Goal: Task Accomplishment & Management: Manage account settings

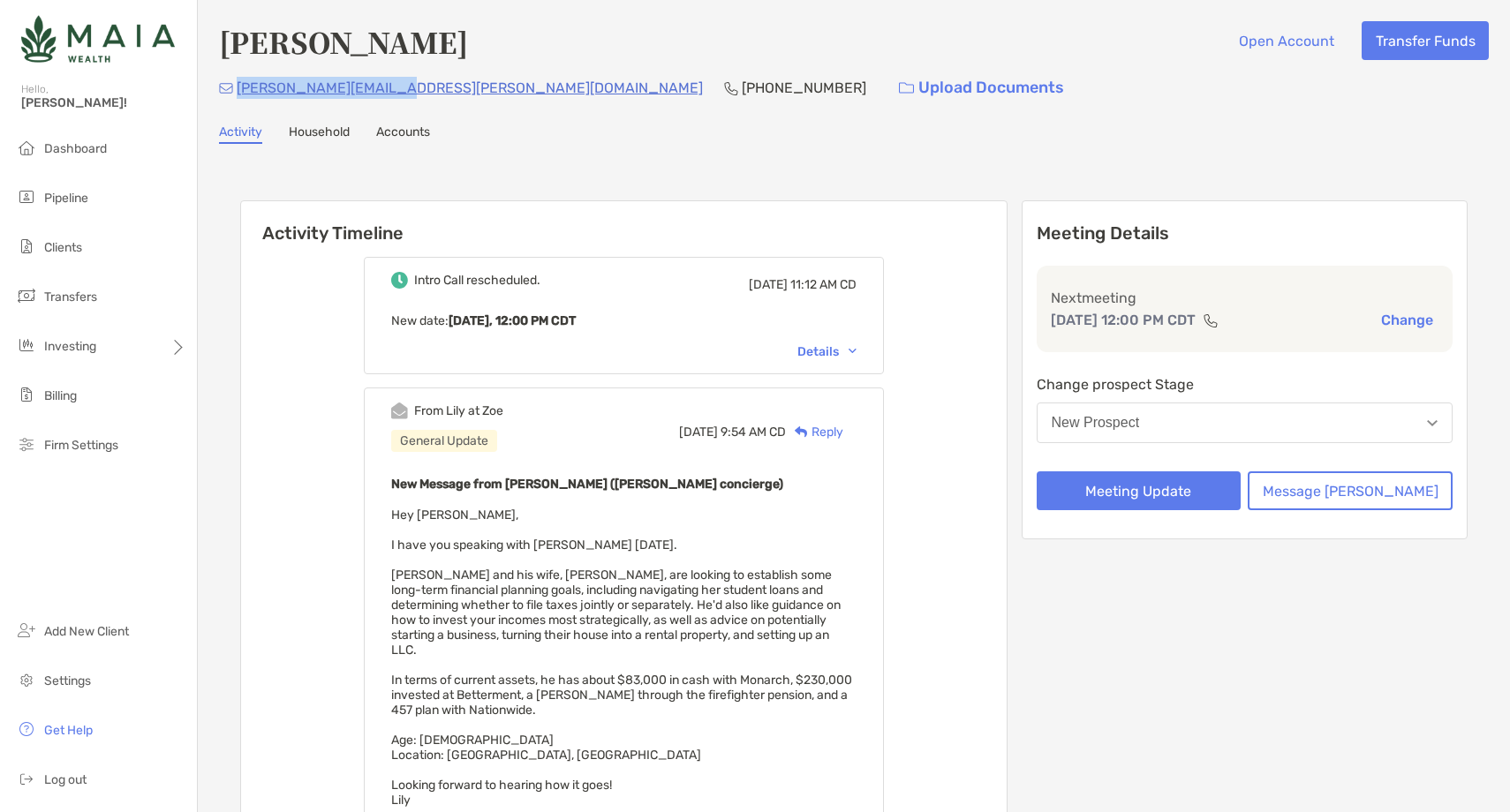
drag, startPoint x: 386, startPoint y: 91, endPoint x: 239, endPoint y: 93, distance: 147.0
click at [238, 93] on div "eric.j.arso@gmail.com (818) 730-9100 Upload Documents" at bounding box center [854, 88] width 1270 height 38
copy p "[PERSON_NAME][EMAIL_ADDRESS][PERSON_NAME][DOMAIN_NAME]"
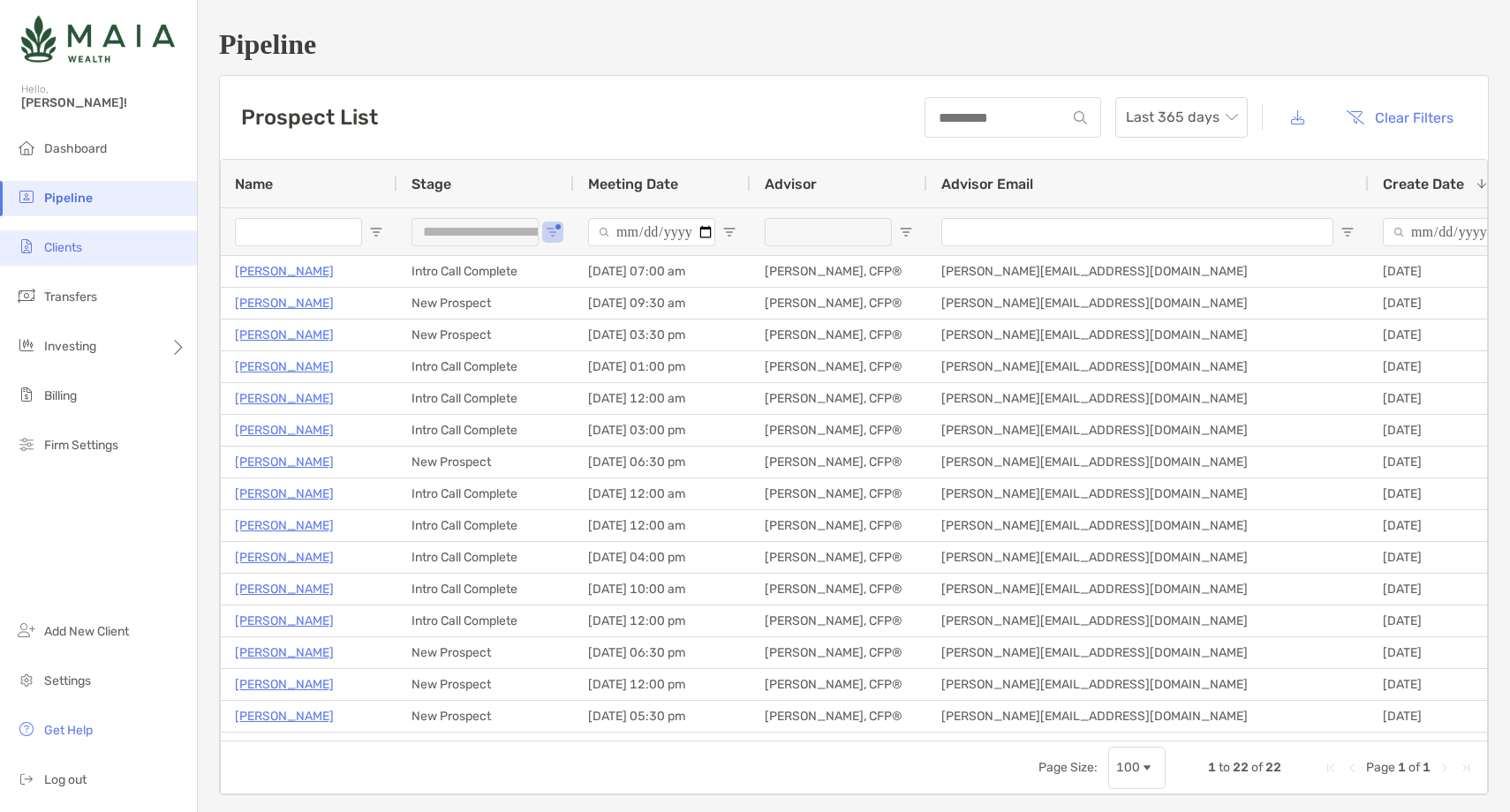
scroll to position [2, 0]
click at [98, 250] on li "Clients" at bounding box center [98, 248] width 197 height 35
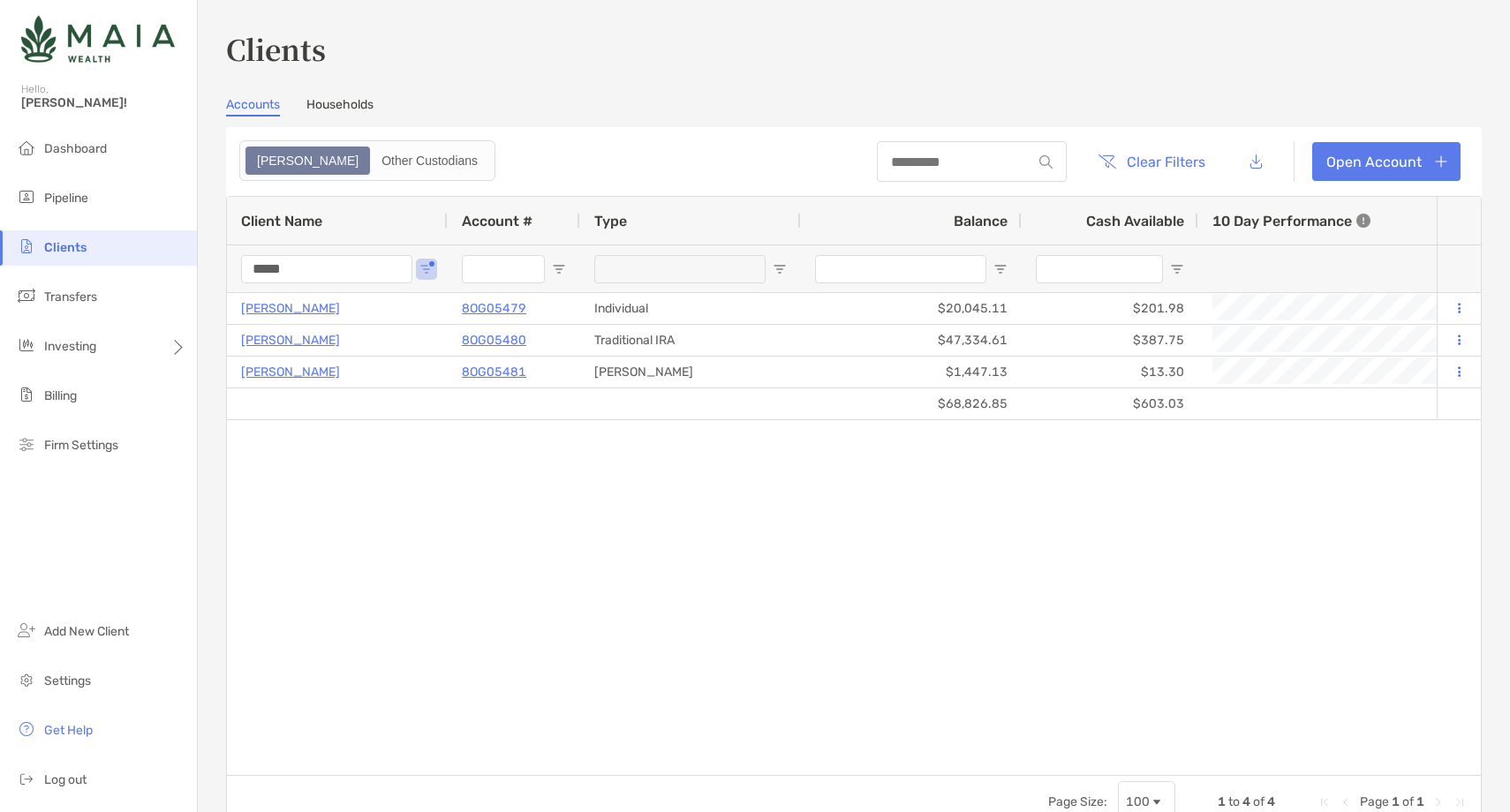
click at [269, 270] on input "*****" at bounding box center [326, 269] width 171 height 28
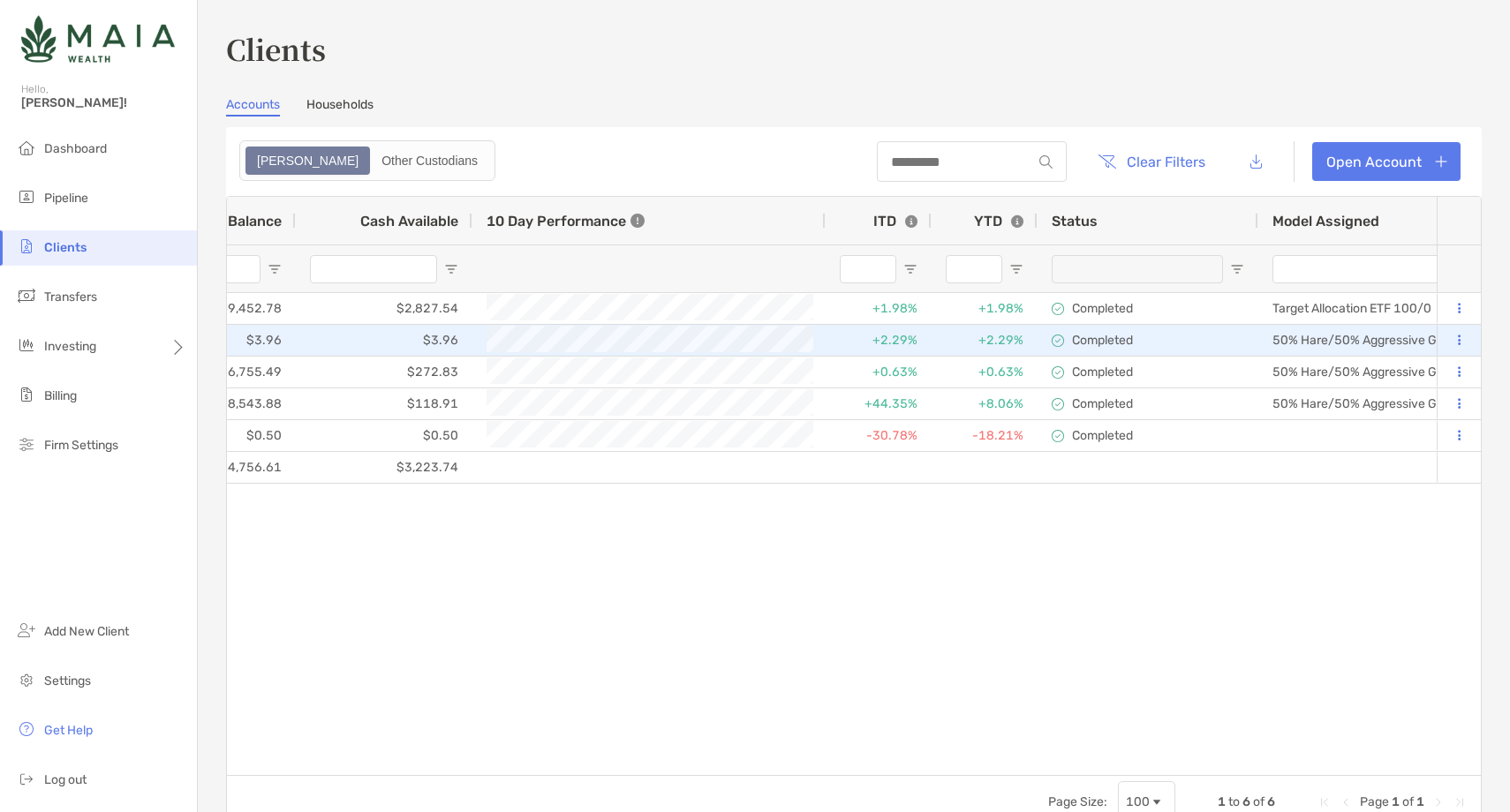
type input "****"
click at [1456, 338] on button at bounding box center [1459, 341] width 16 height 18
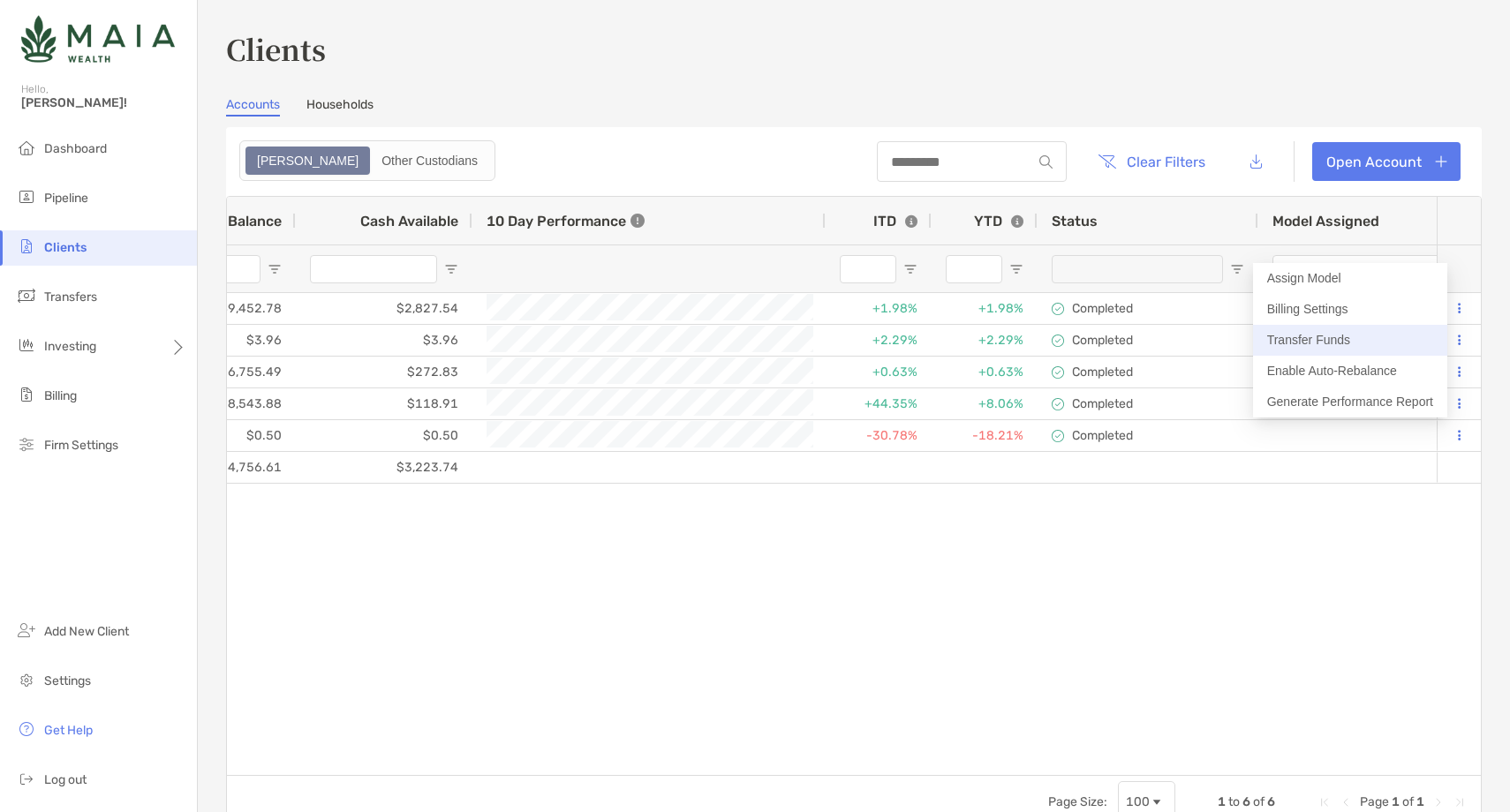
click at [1335, 342] on button "Transfer Funds" at bounding box center [1350, 340] width 194 height 31
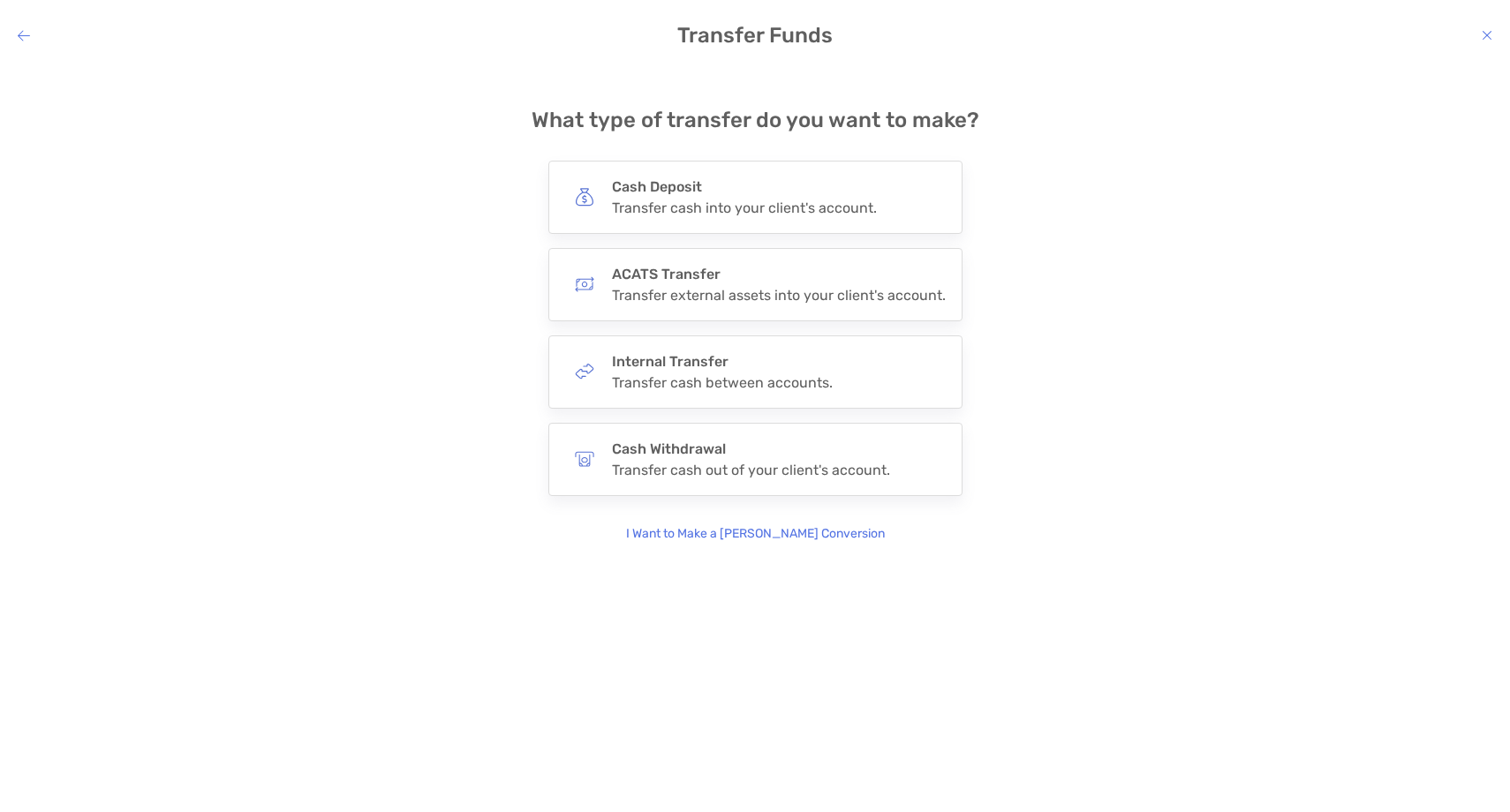
click at [714, 535] on p "I Want to Make a Roth Conversion" at bounding box center [755, 535] width 259 height 20
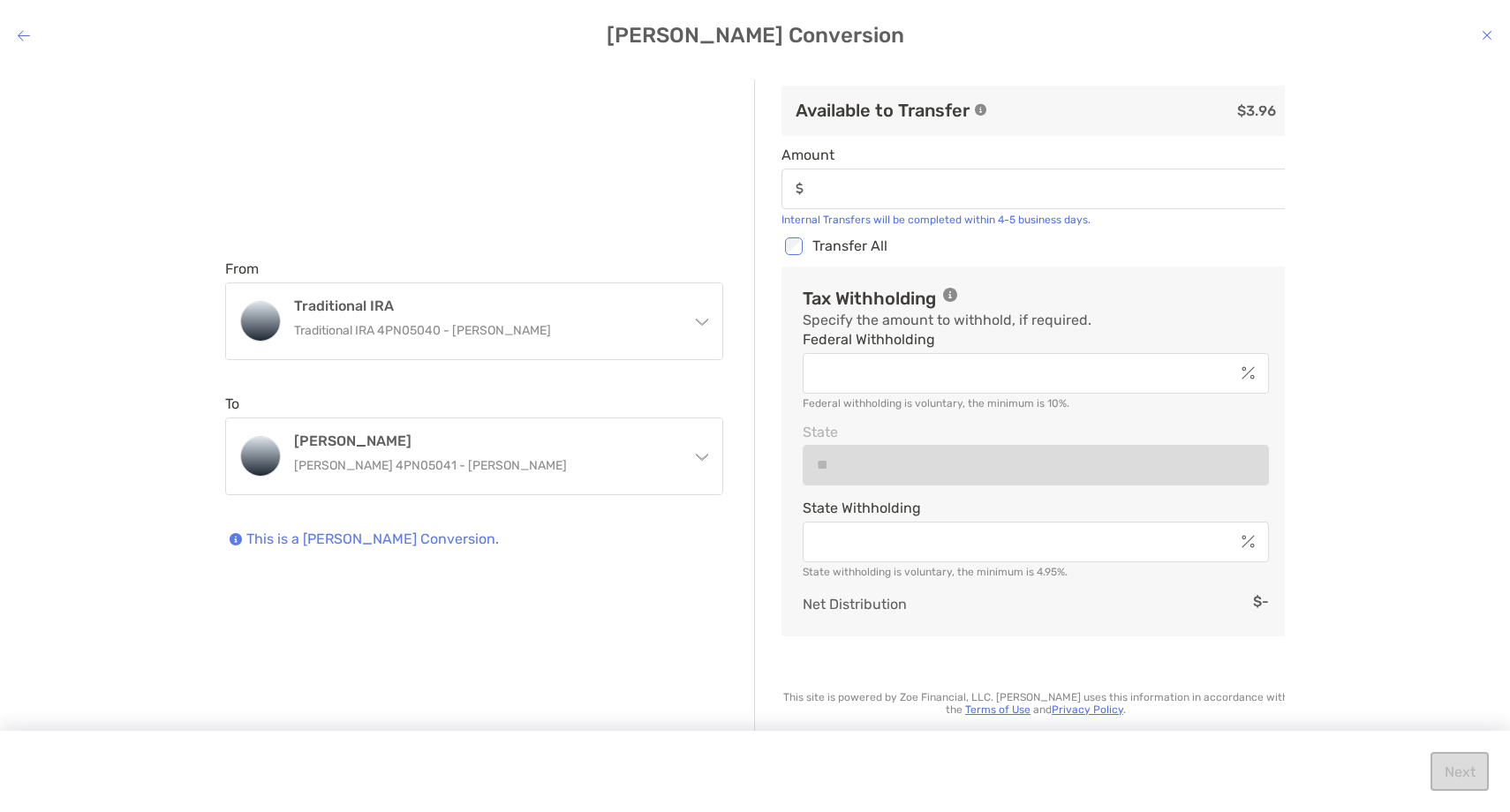
type input "****"
click at [867, 381] on div "modal" at bounding box center [1036, 373] width 466 height 41
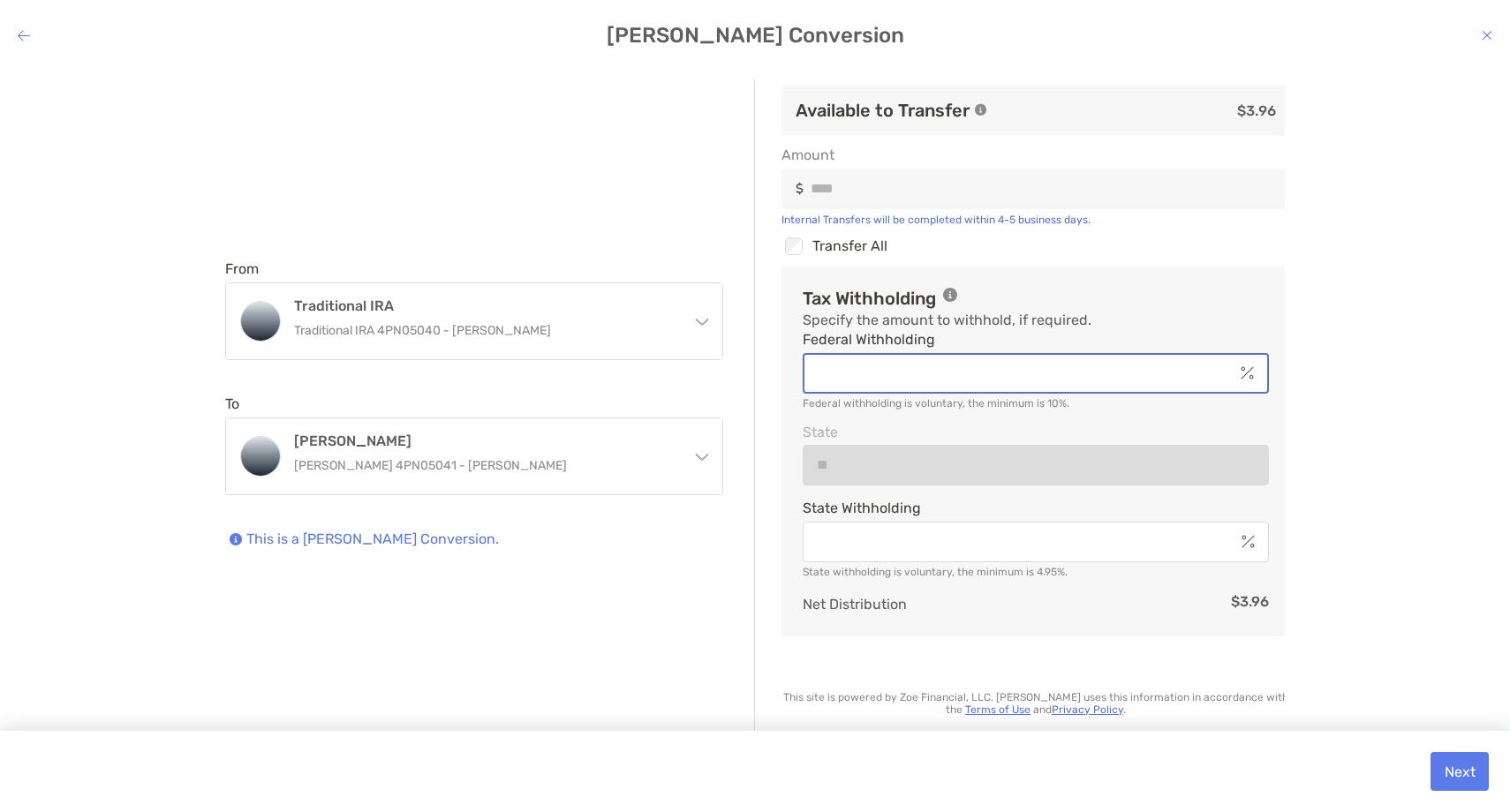
click at [867, 380] on input "Federal Withholding" at bounding box center [1019, 372] width 429 height 15
type input "*"
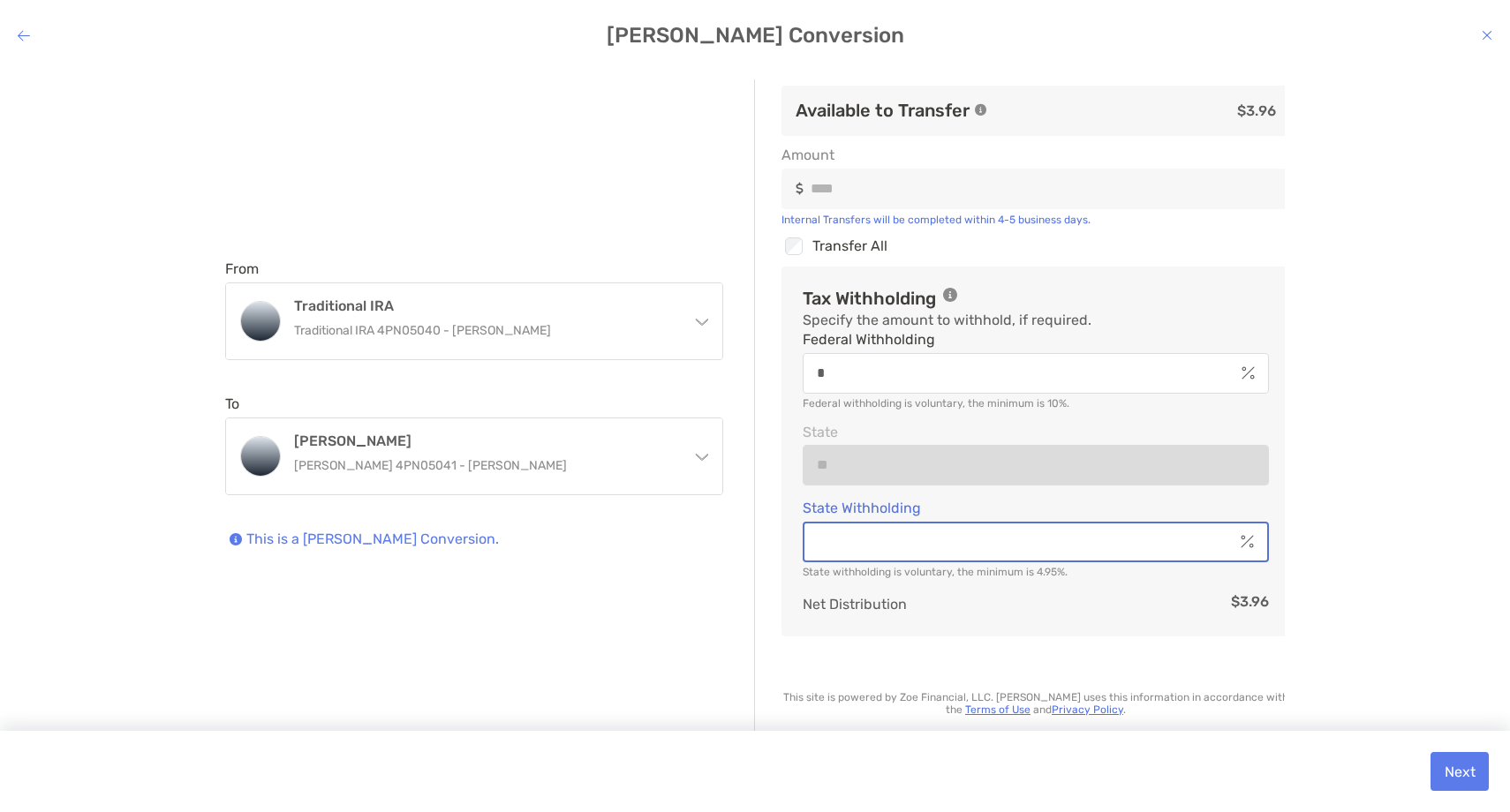
click at [896, 539] on input "State Withholding" at bounding box center [1019, 542] width 429 height 15
type input "*"
click at [1386, 361] on div "From Traditional IRA Traditional IRA 4PN05040 - Jayam Shah Traditional IRA Trad…" at bounding box center [755, 426] width 1482 height 692
click at [1469, 781] on button "Next" at bounding box center [1460, 772] width 59 height 39
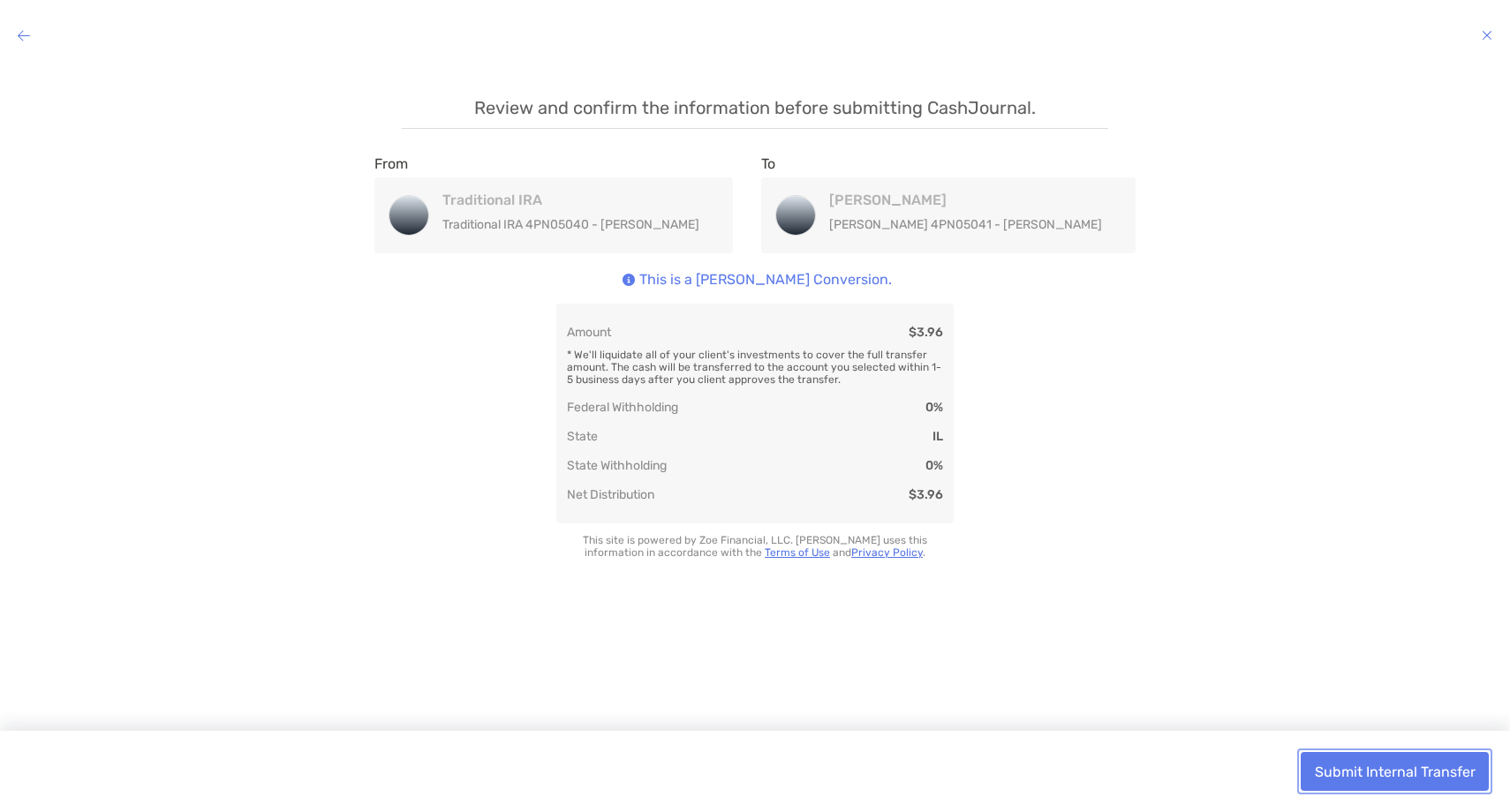
click at [1385, 780] on button "Submit Internal Transfer" at bounding box center [1395, 772] width 188 height 39
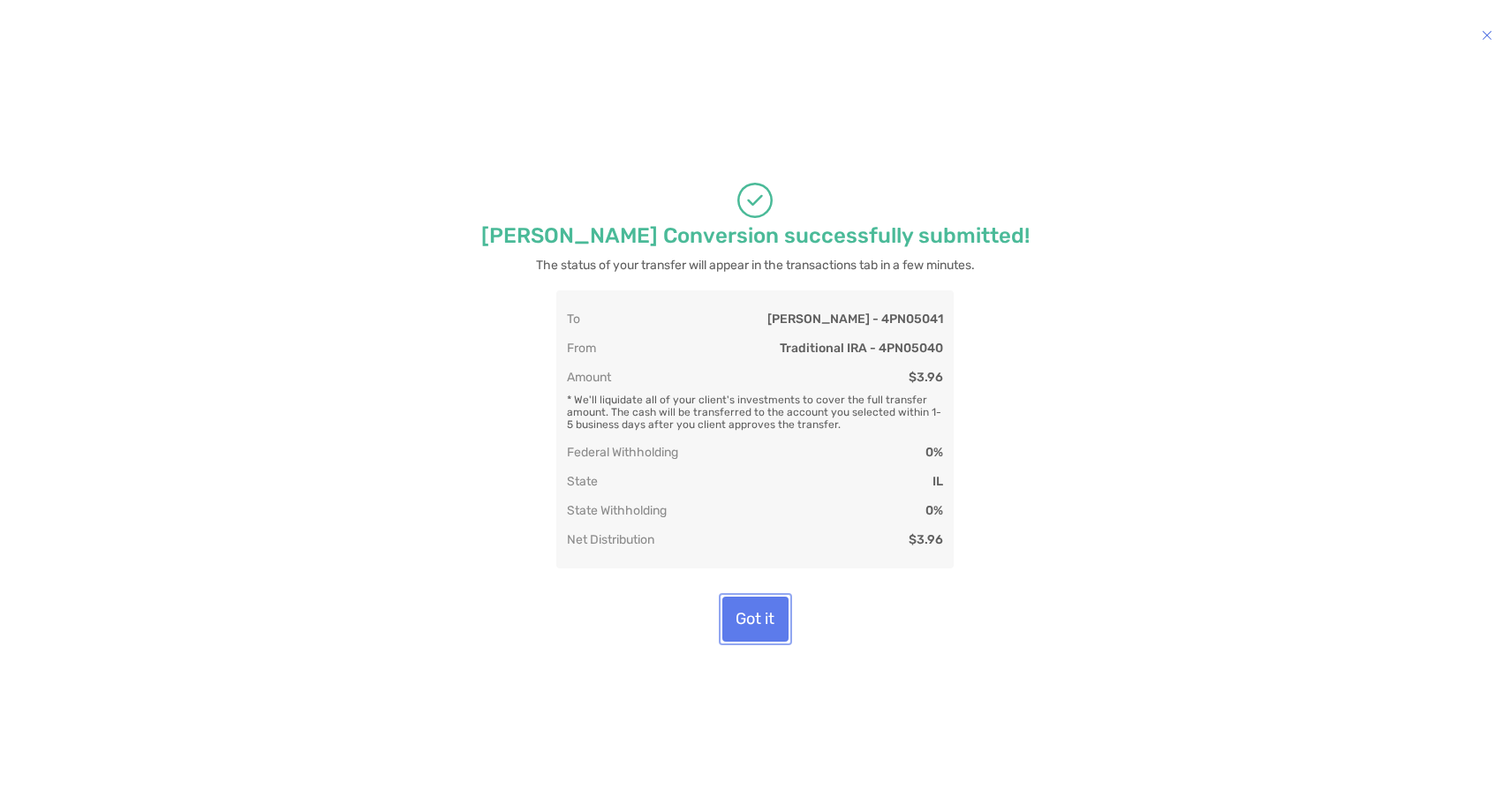
click at [763, 628] on button "Got it" at bounding box center [755, 619] width 67 height 45
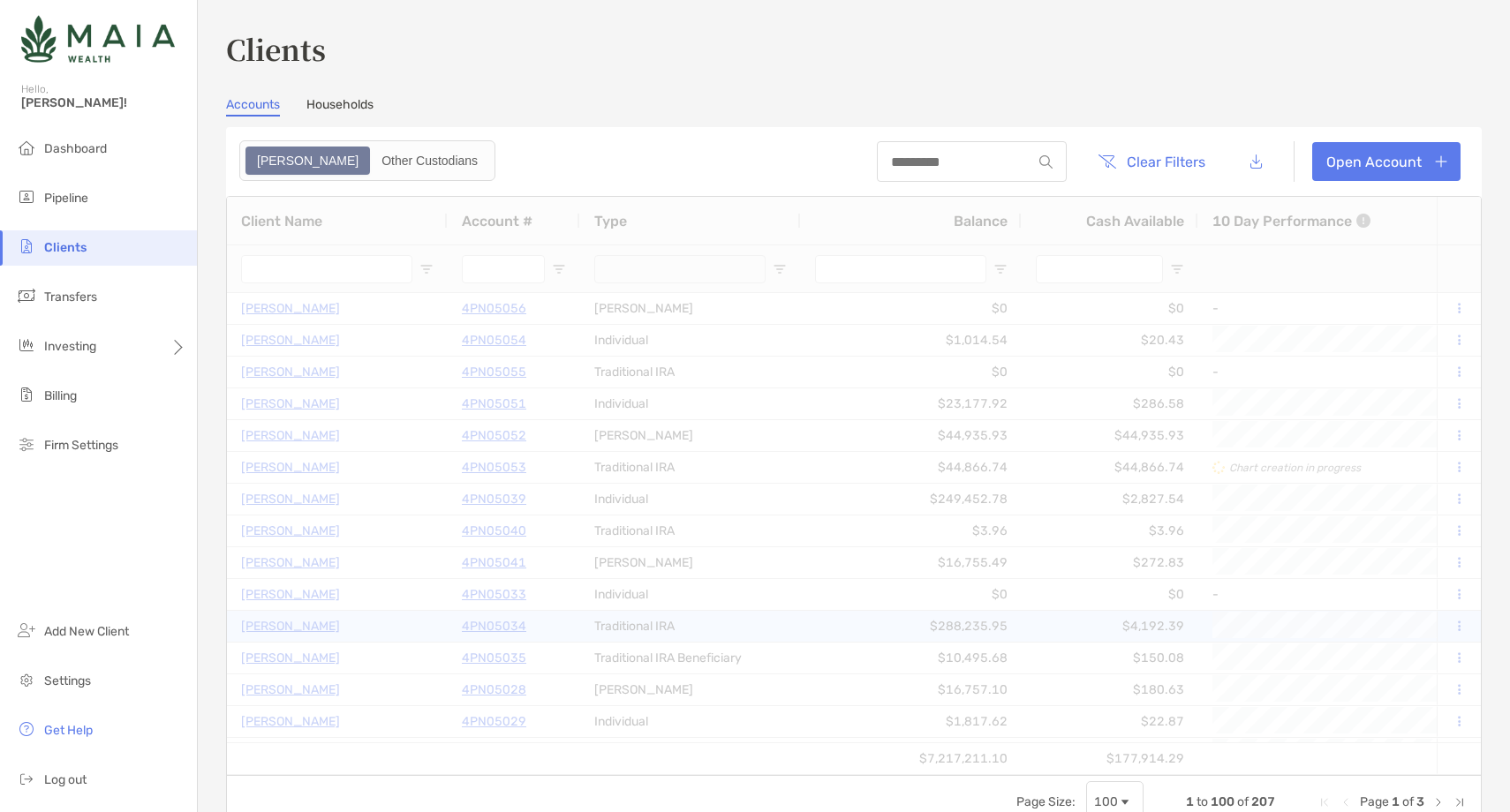
type input "****"
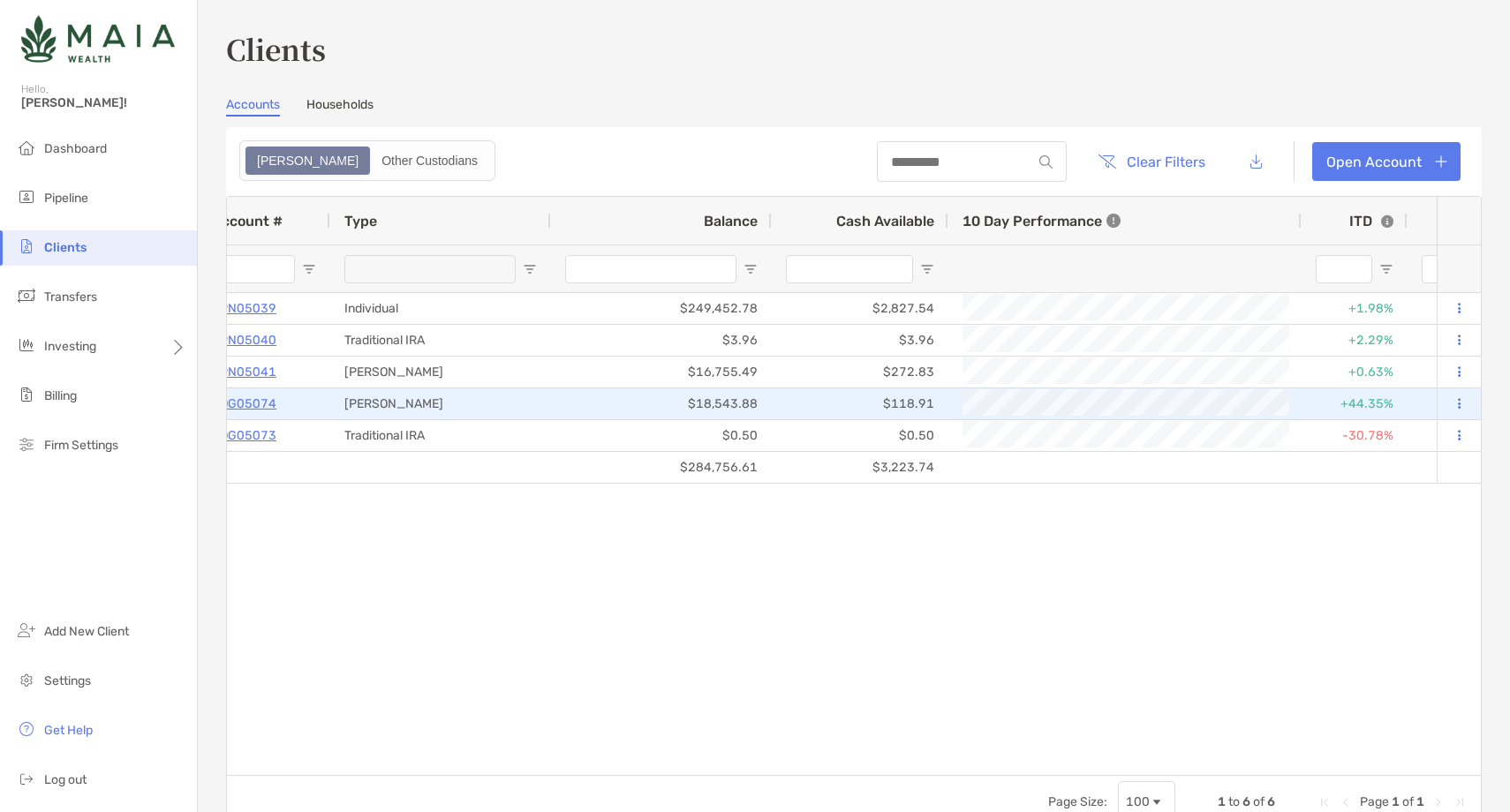
scroll to position [0, 410]
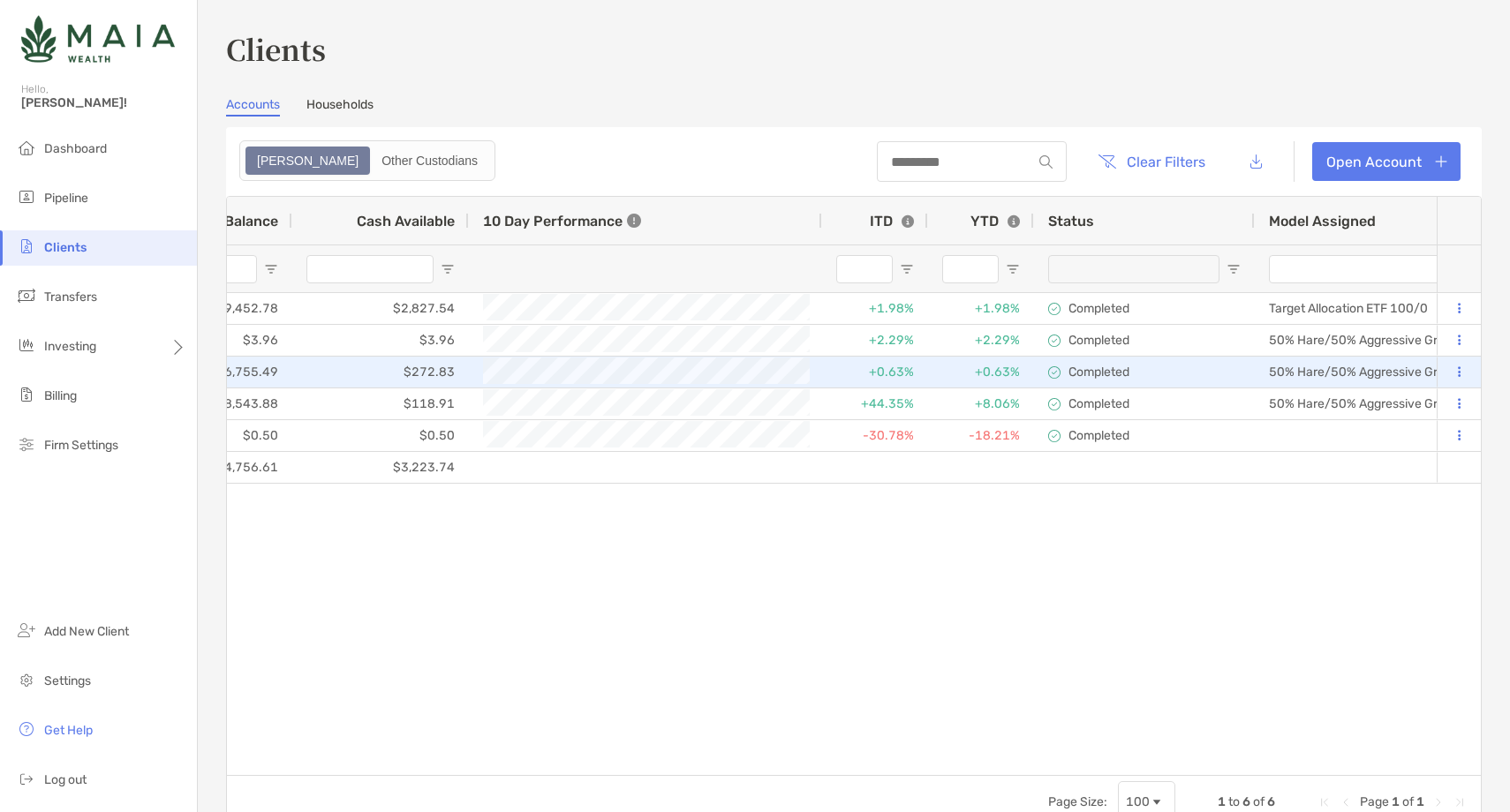
click at [1459, 372] on icon at bounding box center [1459, 371] width 3 height 12
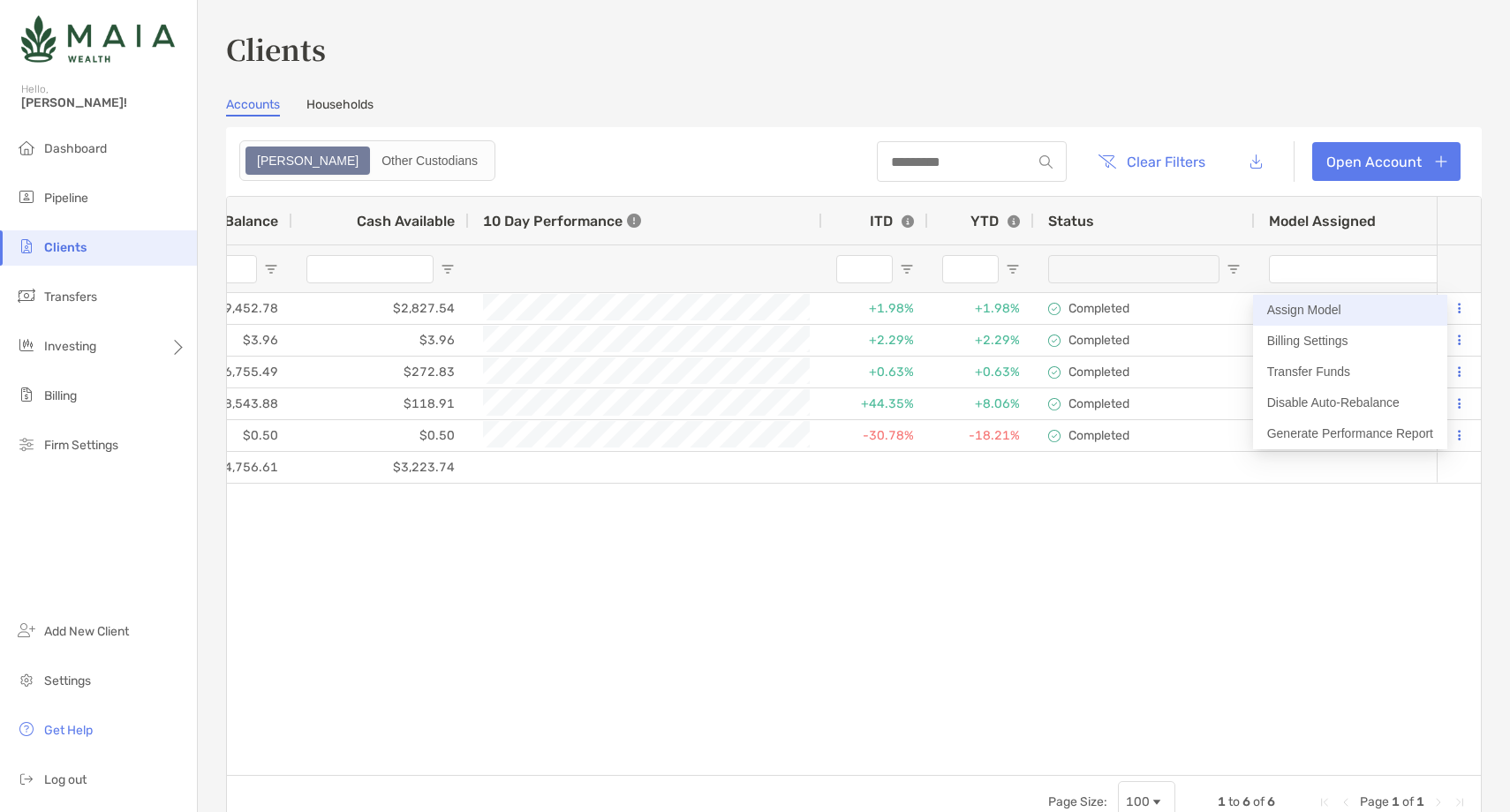
click at [1336, 305] on button "Assign Model" at bounding box center [1350, 310] width 194 height 31
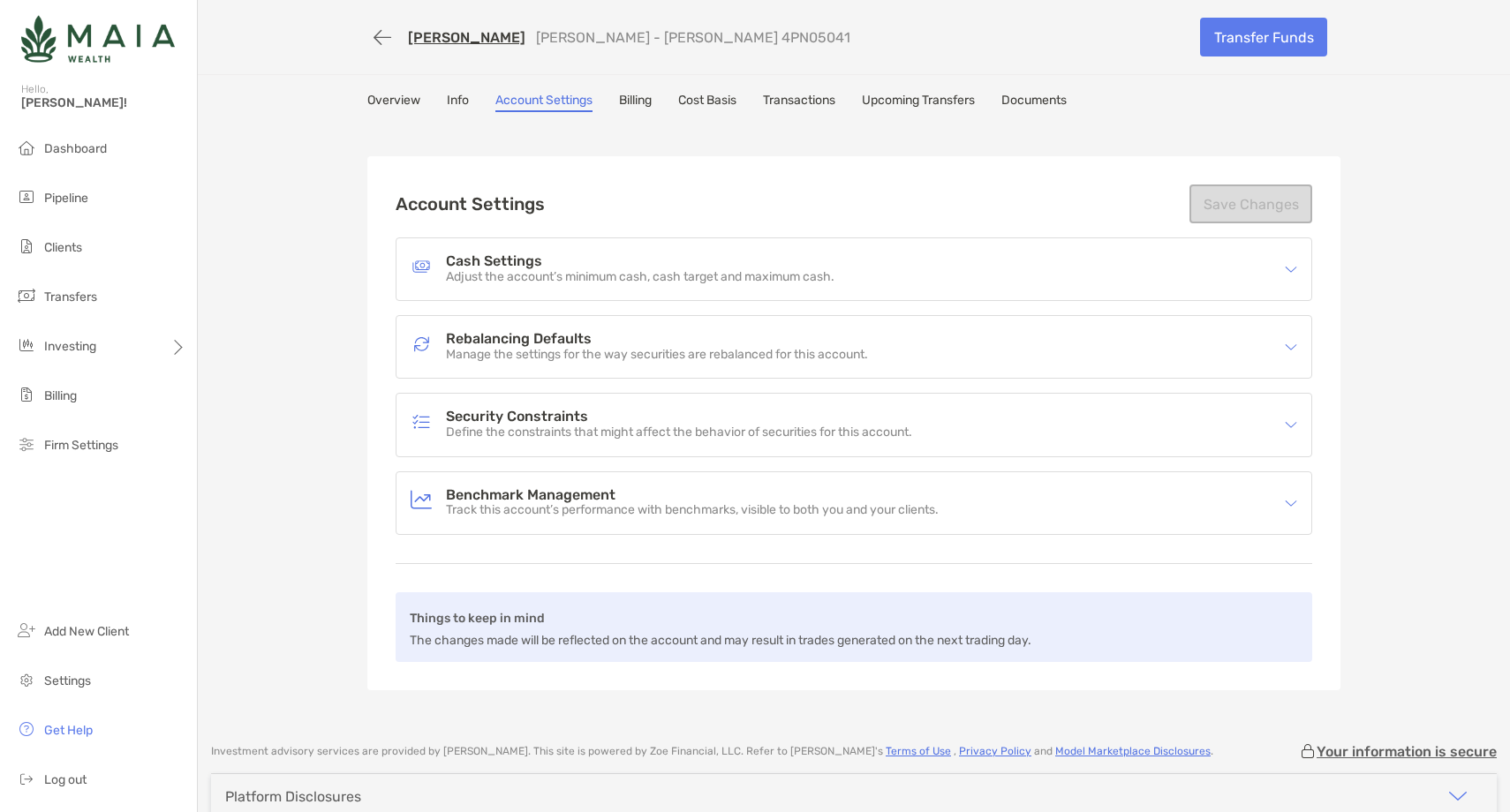
click at [397, 97] on link "Overview" at bounding box center [394, 103] width 53 height 20
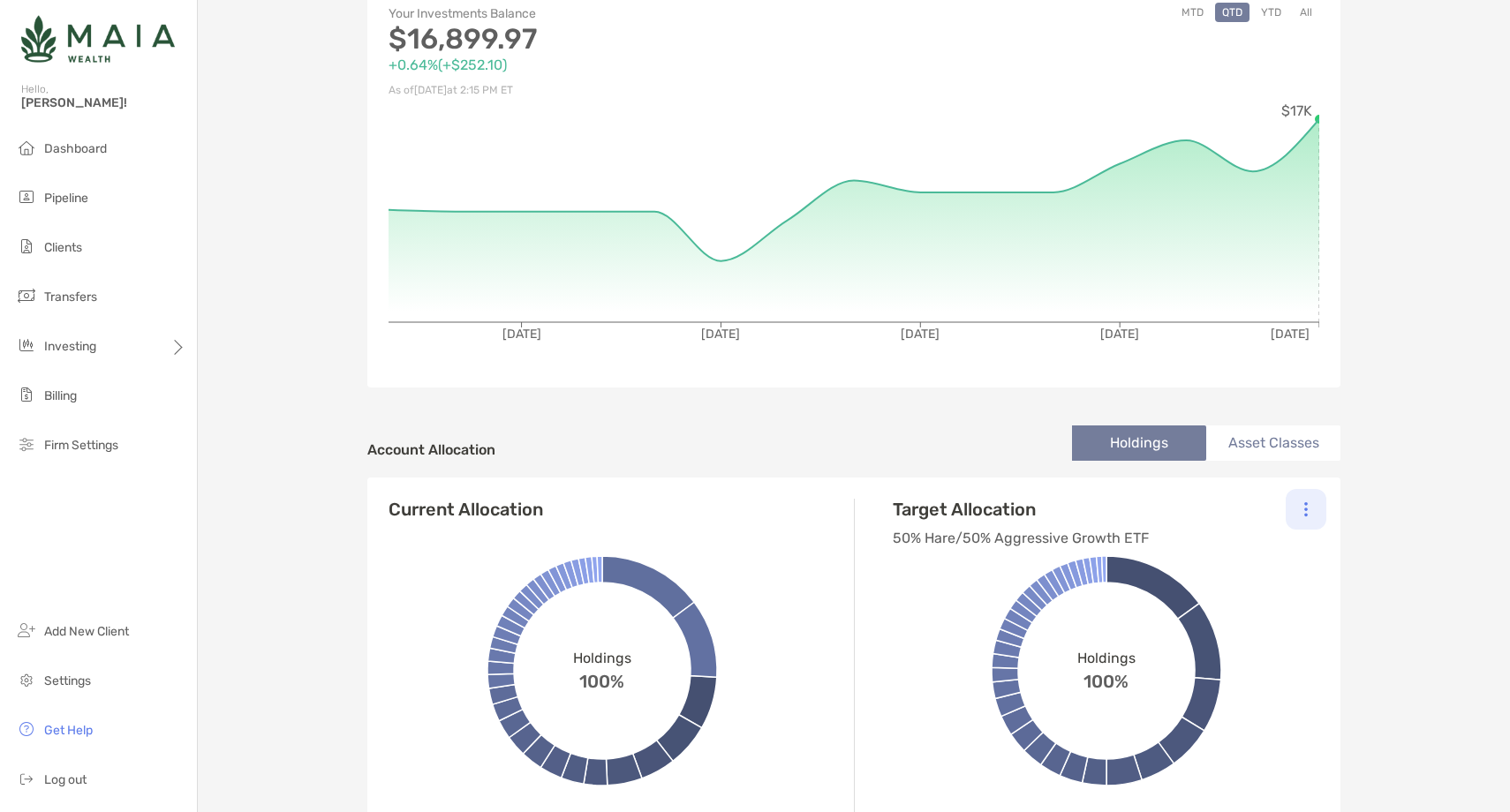
click at [1301, 512] on div at bounding box center [1306, 510] width 41 height 41
click at [1234, 558] on div "Change Model" at bounding box center [1229, 558] width 194 height 50
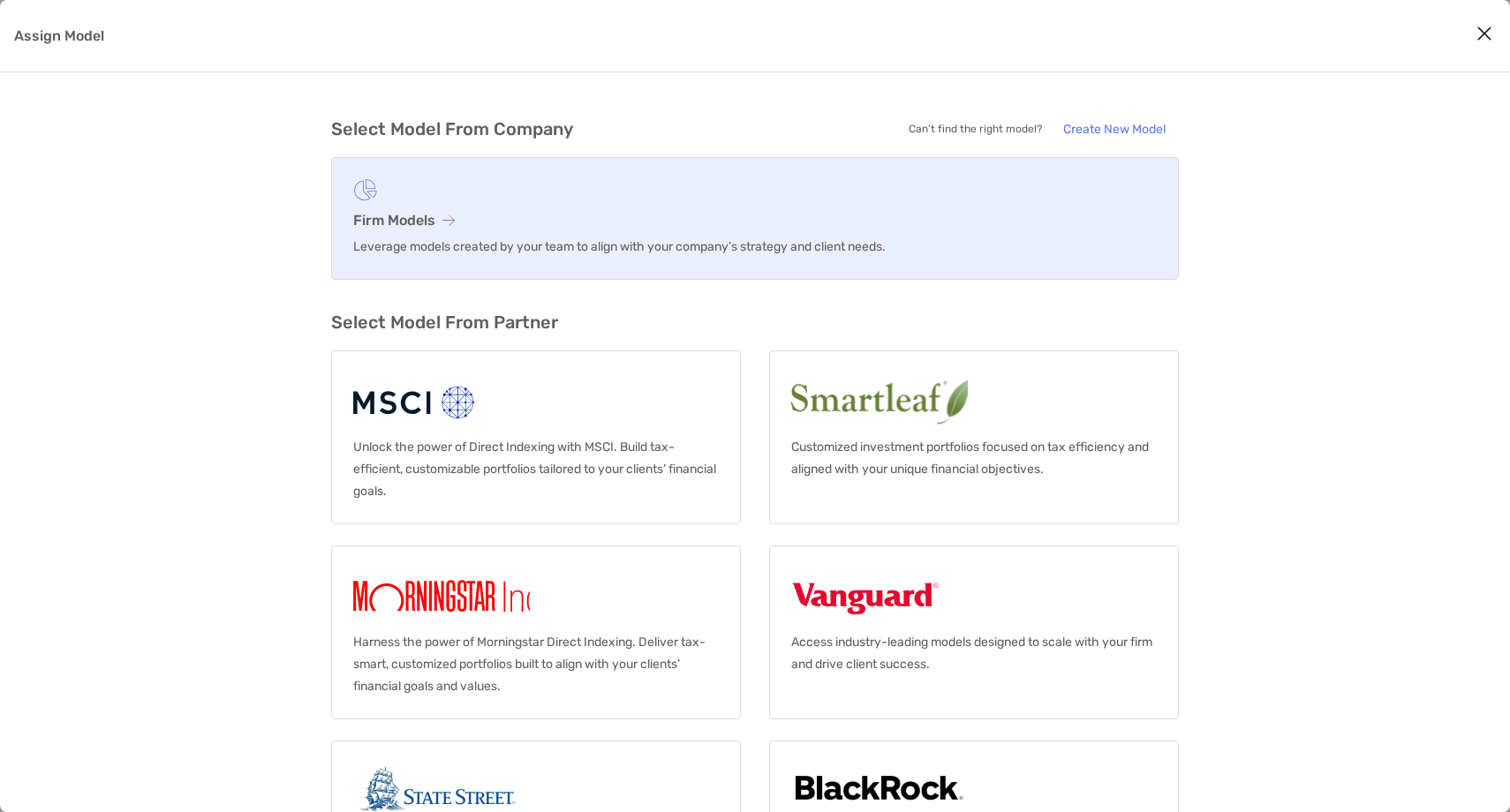
click at [379, 209] on link "Firm Models Leverage models created by your team to align with your company’s s…" at bounding box center [755, 218] width 848 height 122
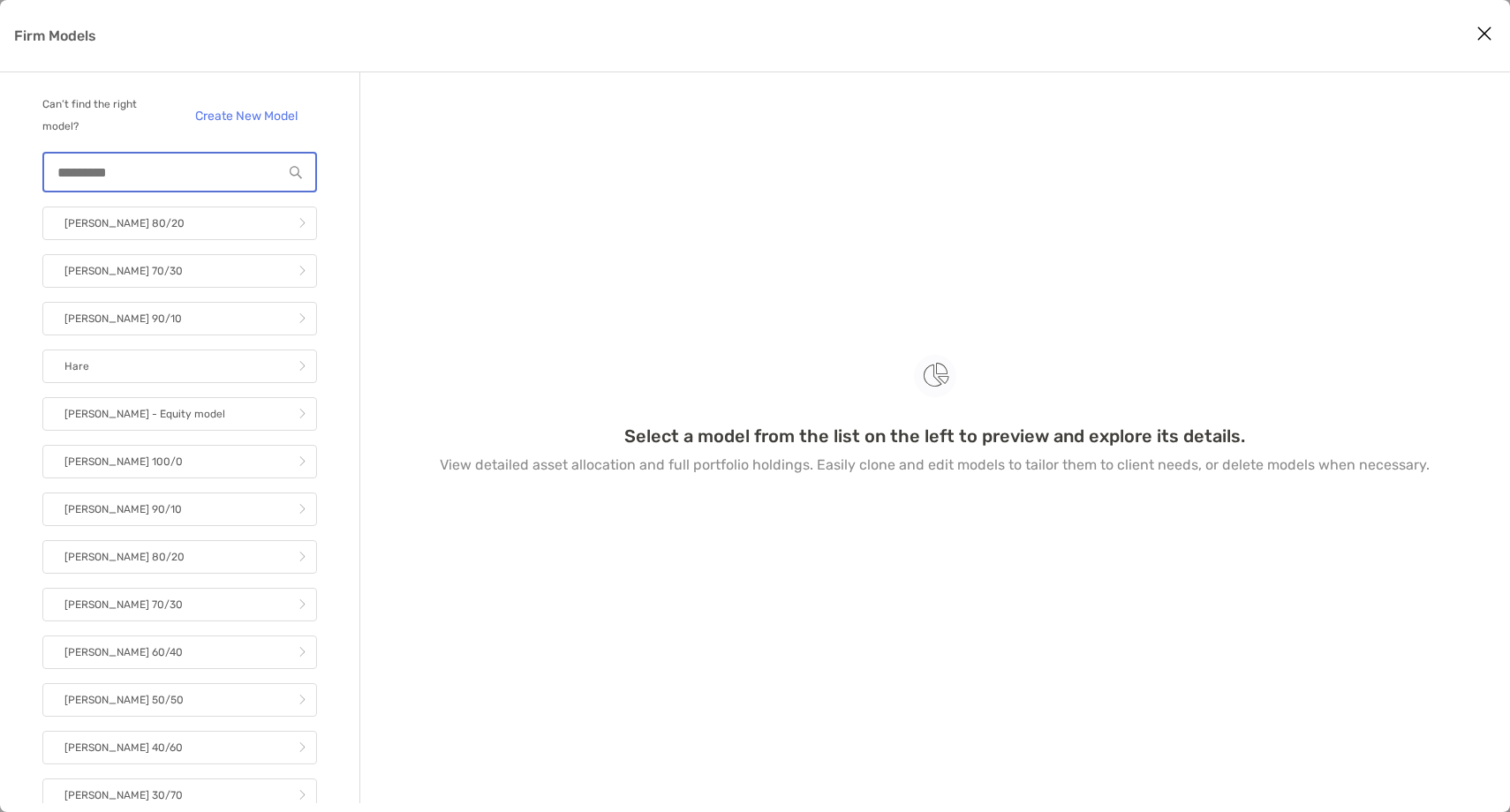
click at [133, 174] on input "Firm Models" at bounding box center [163, 172] width 239 height 15
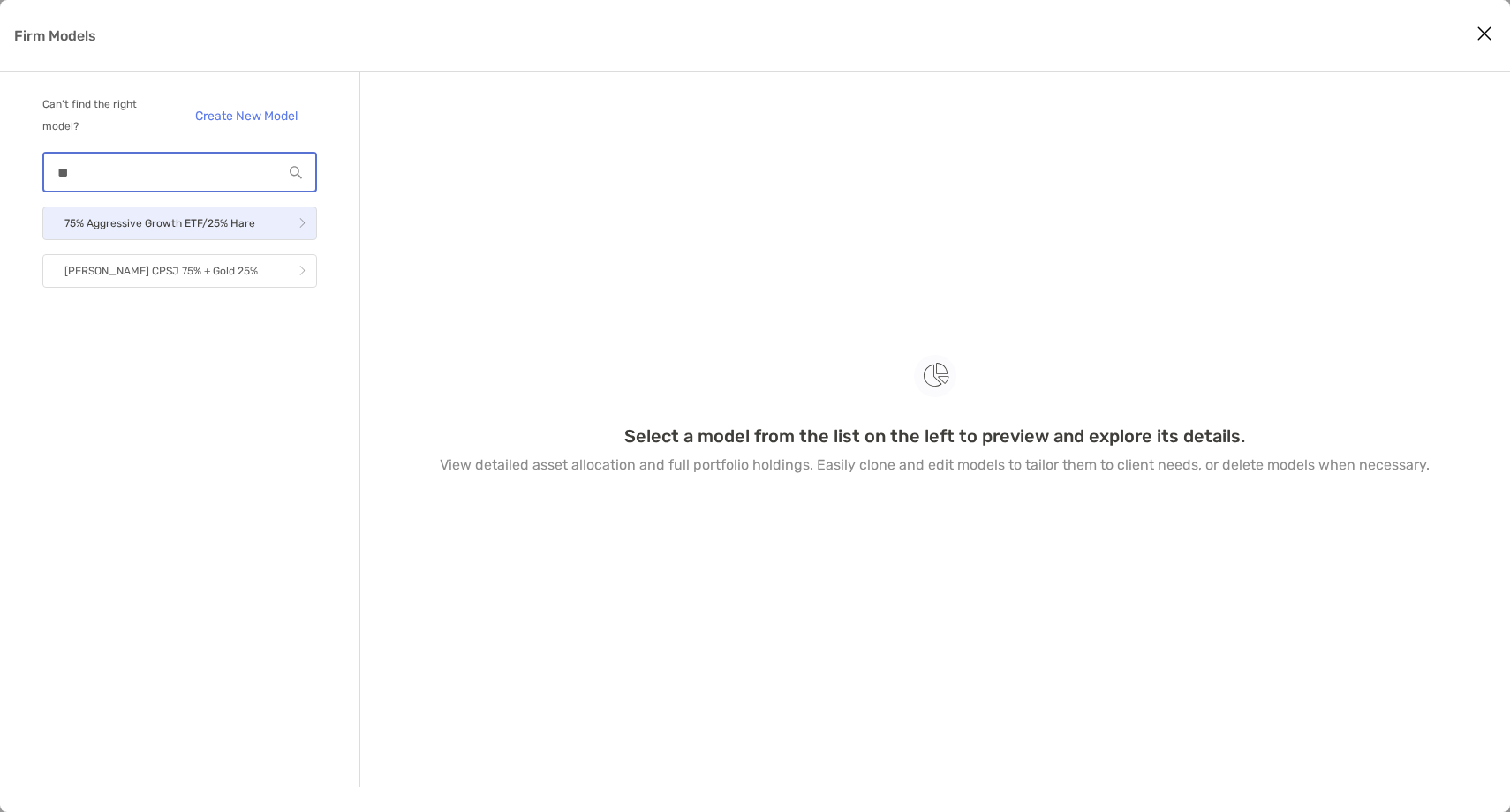
type input "**"
click at [137, 217] on p "75% Aggressive Growth ETF/25% Hare" at bounding box center [160, 223] width 191 height 22
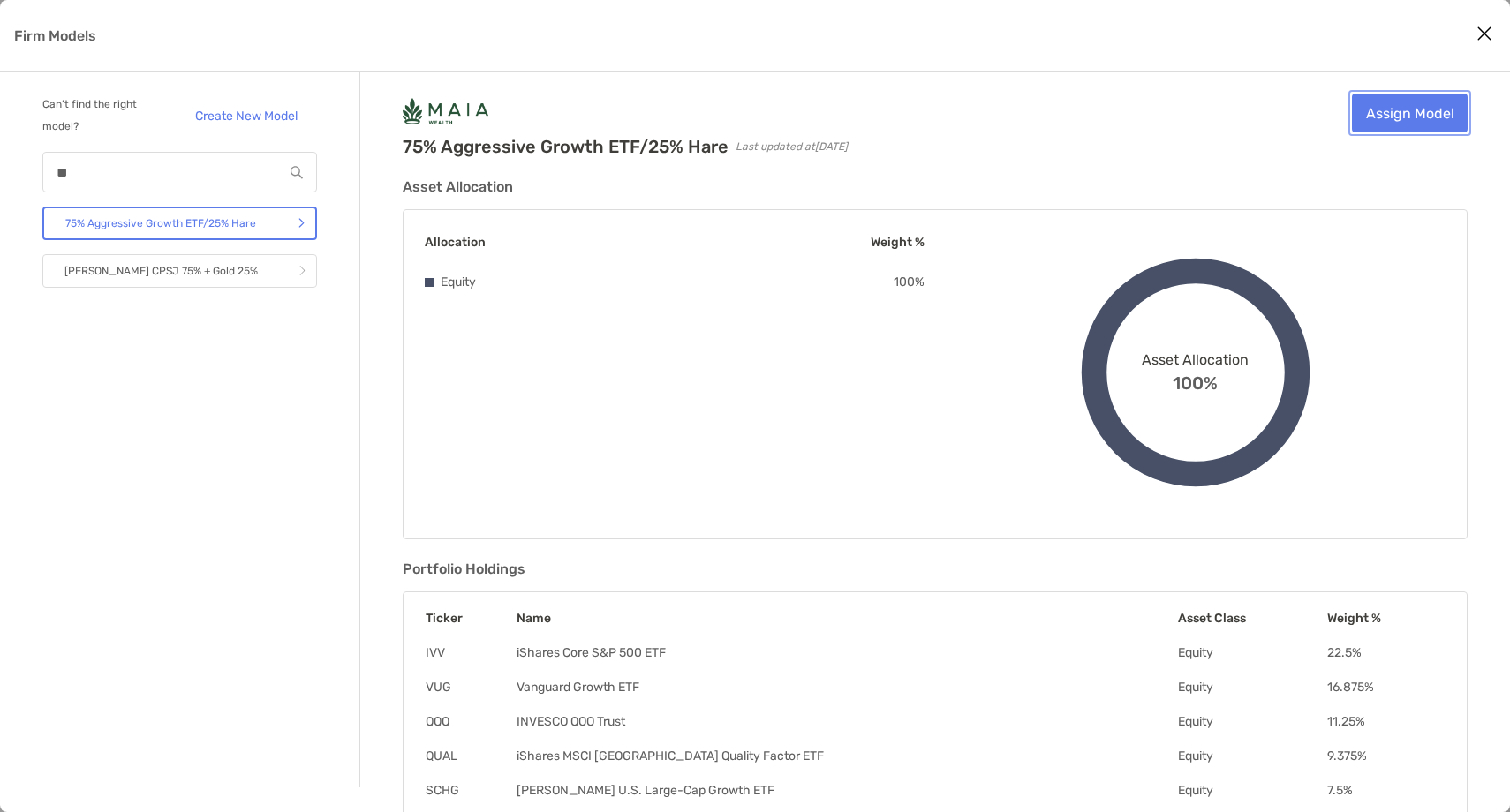
click at [1437, 117] on link "Assign Model" at bounding box center [1410, 113] width 115 height 39
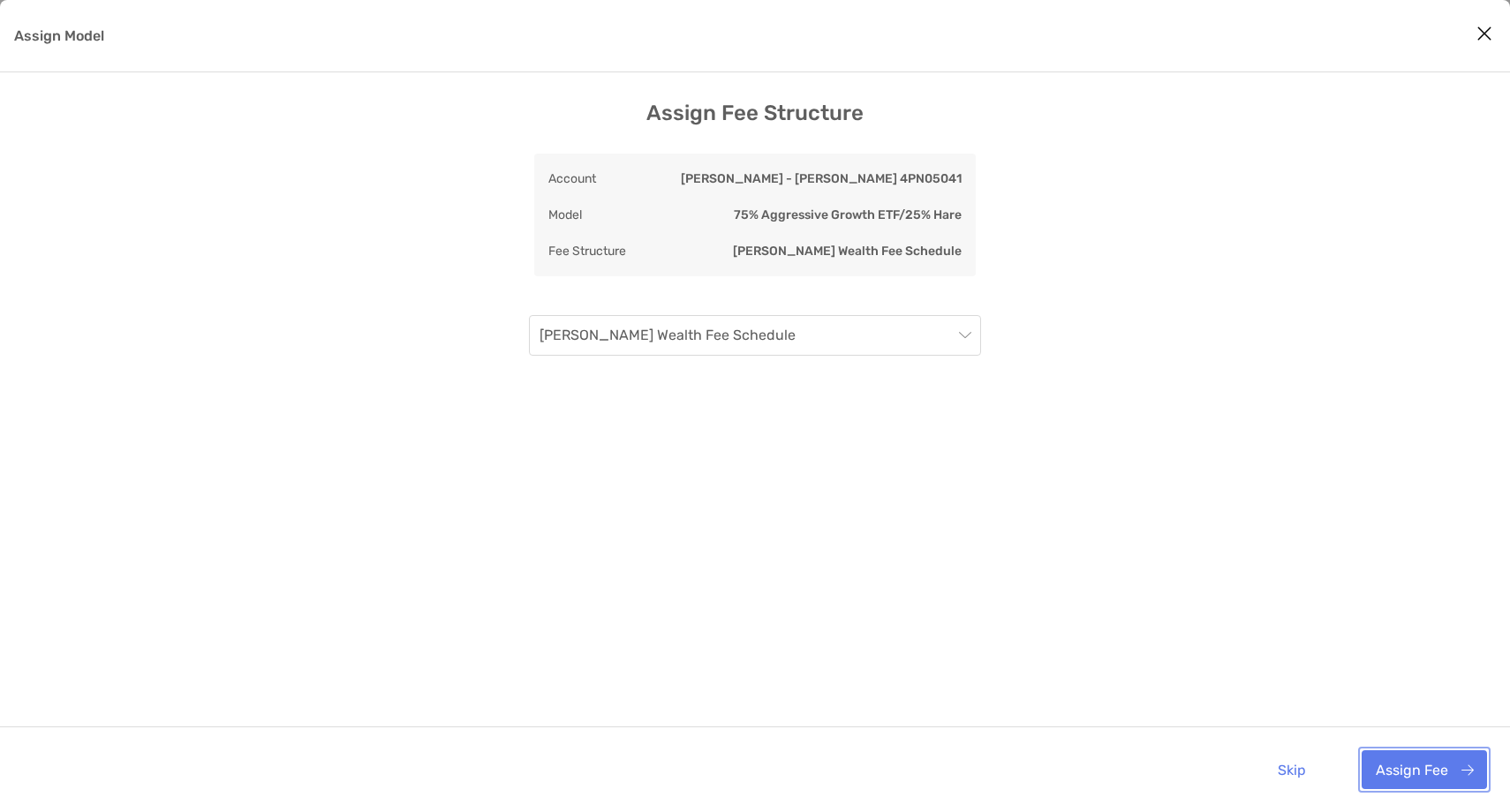
click at [1440, 774] on button "Assign Fee" at bounding box center [1424, 770] width 125 height 39
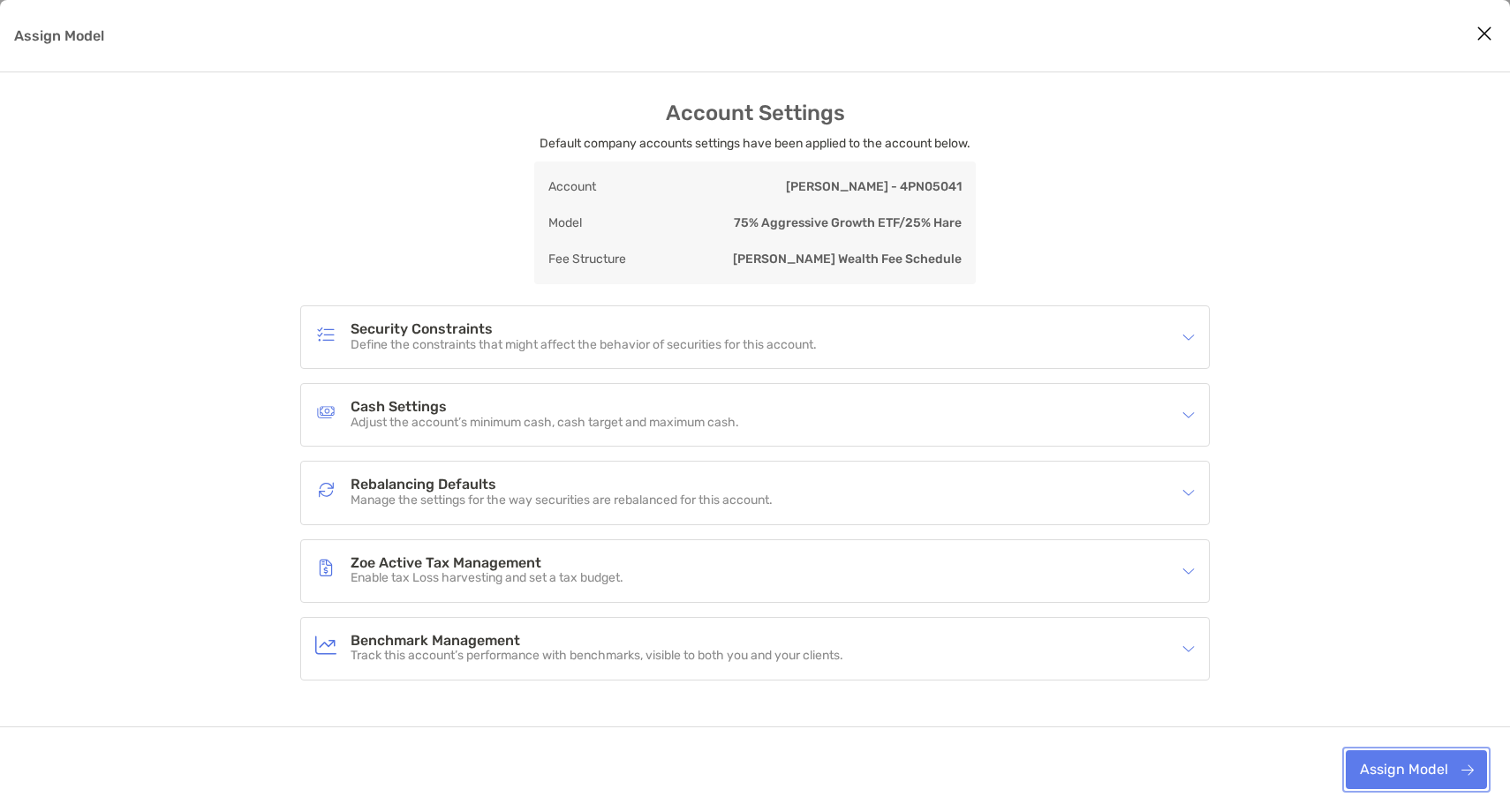
click at [1423, 774] on button "Assign Model" at bounding box center [1416, 770] width 141 height 39
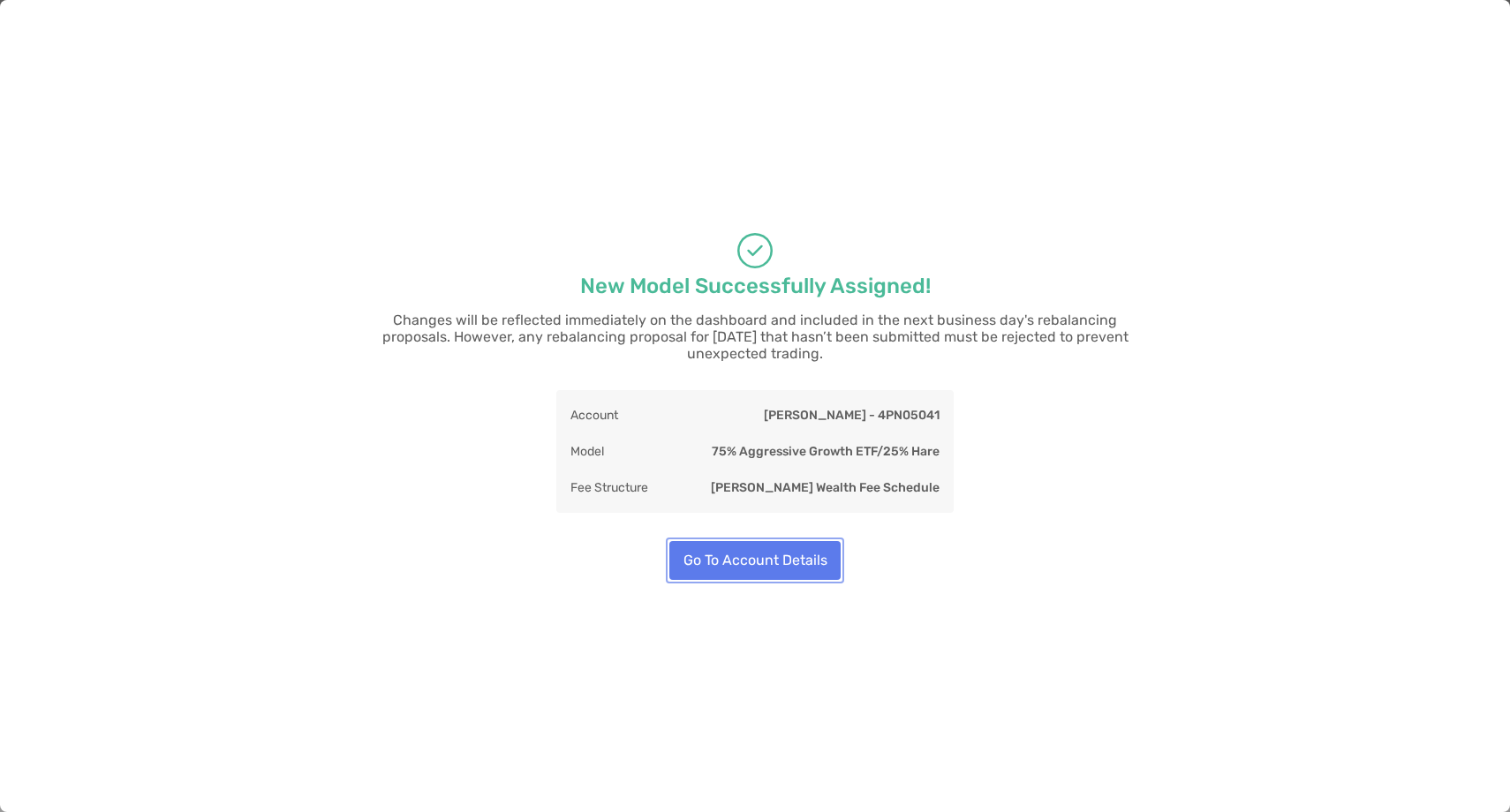
click at [738, 558] on button "Go To Account Details" at bounding box center [755, 561] width 171 height 39
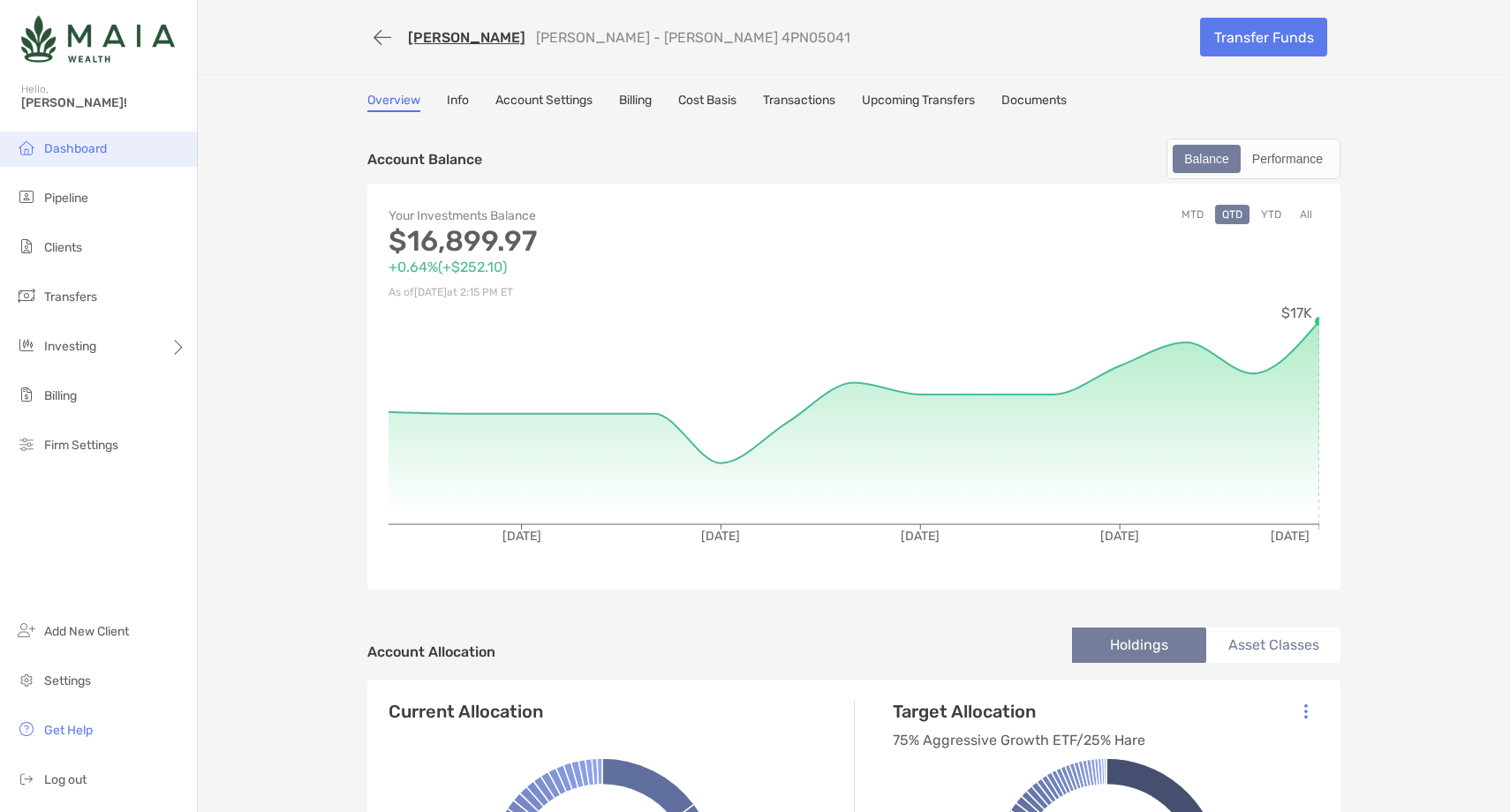
click at [127, 147] on li "Dashboard" at bounding box center [98, 149] width 197 height 35
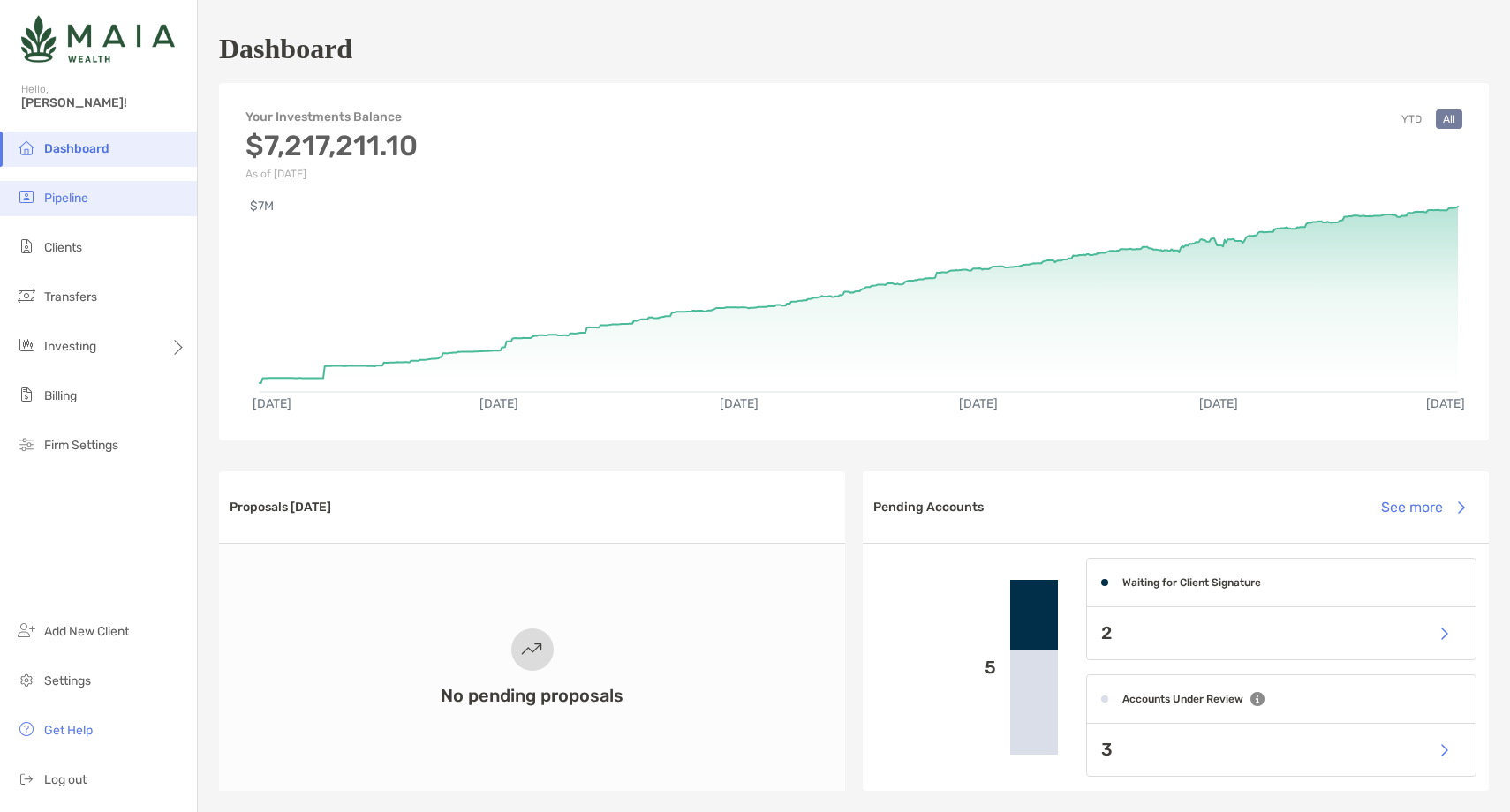
click at [74, 188] on li "Pipeline" at bounding box center [98, 199] width 197 height 35
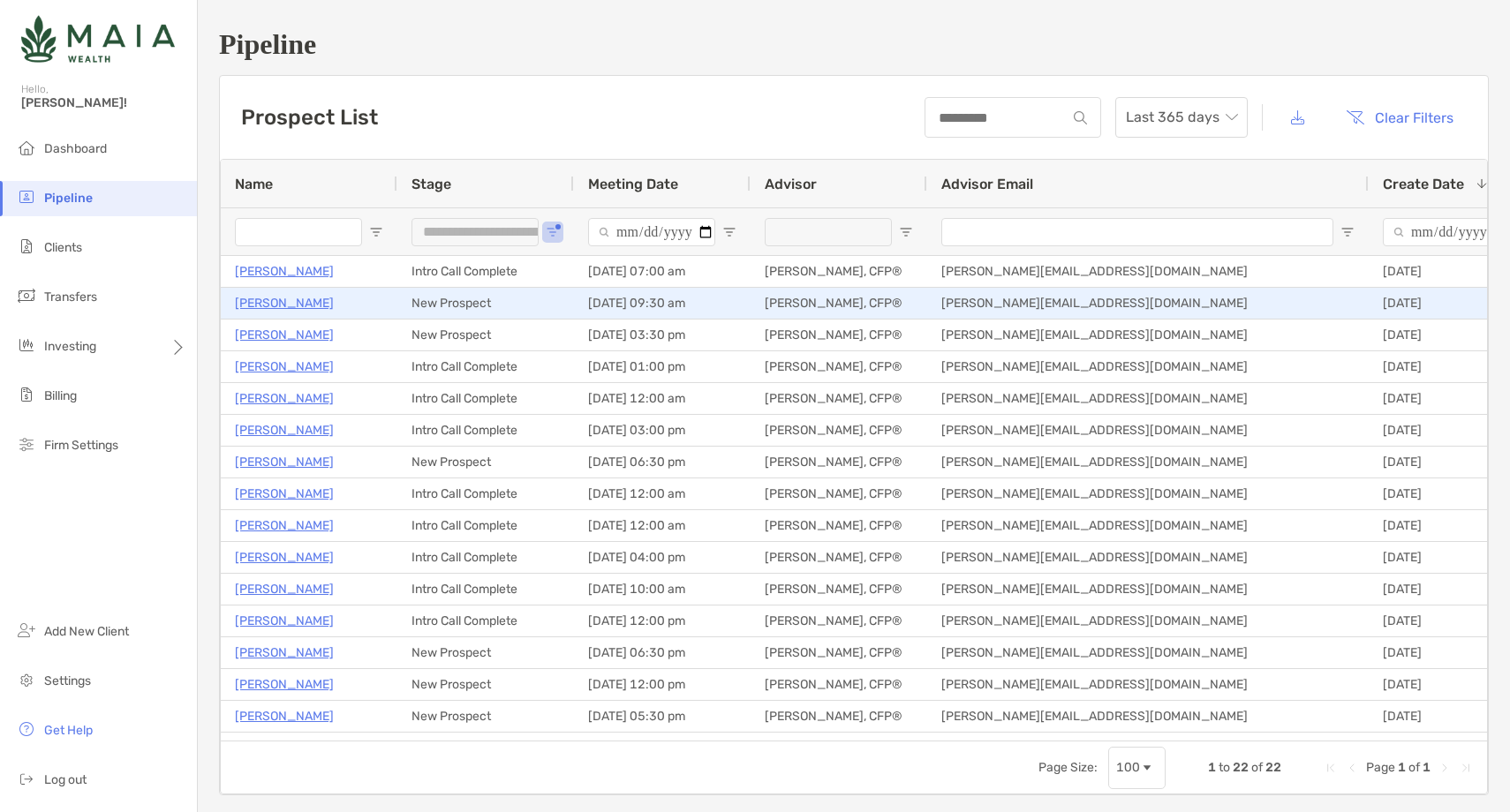
click at [299, 302] on p "[PERSON_NAME]" at bounding box center [285, 303] width 99 height 22
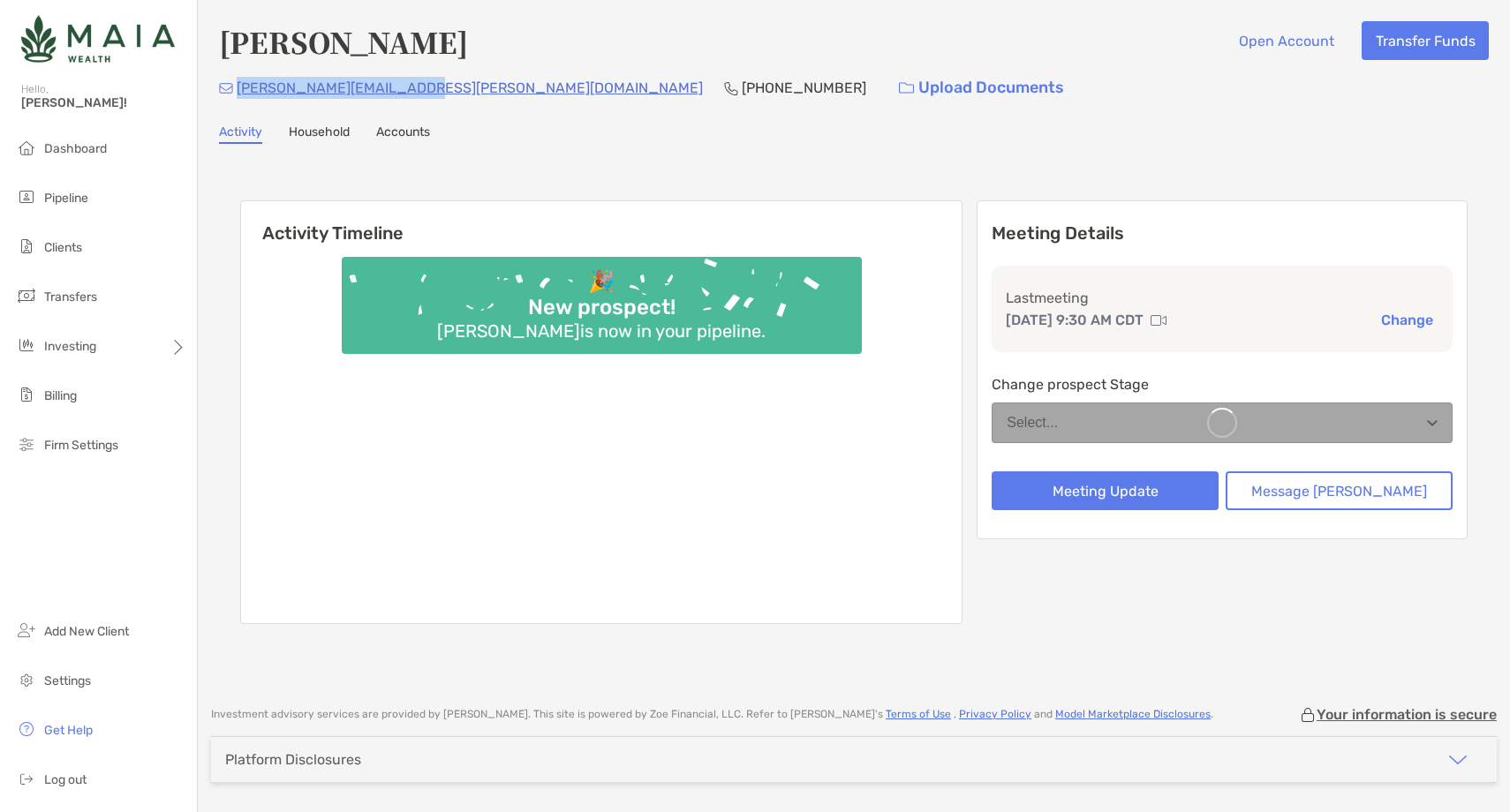
drag, startPoint x: 421, startPoint y: 88, endPoint x: 238, endPoint y: 90, distance: 183.0
click at [238, 90] on div "balsamo.joseph@gmail.com (937) 985-2557 Upload Documents" at bounding box center [854, 88] width 1270 height 38
copy p "[PERSON_NAME][EMAIL_ADDRESS][PERSON_NAME][DOMAIN_NAME]"
